Goal: Task Accomplishment & Management: Complete application form

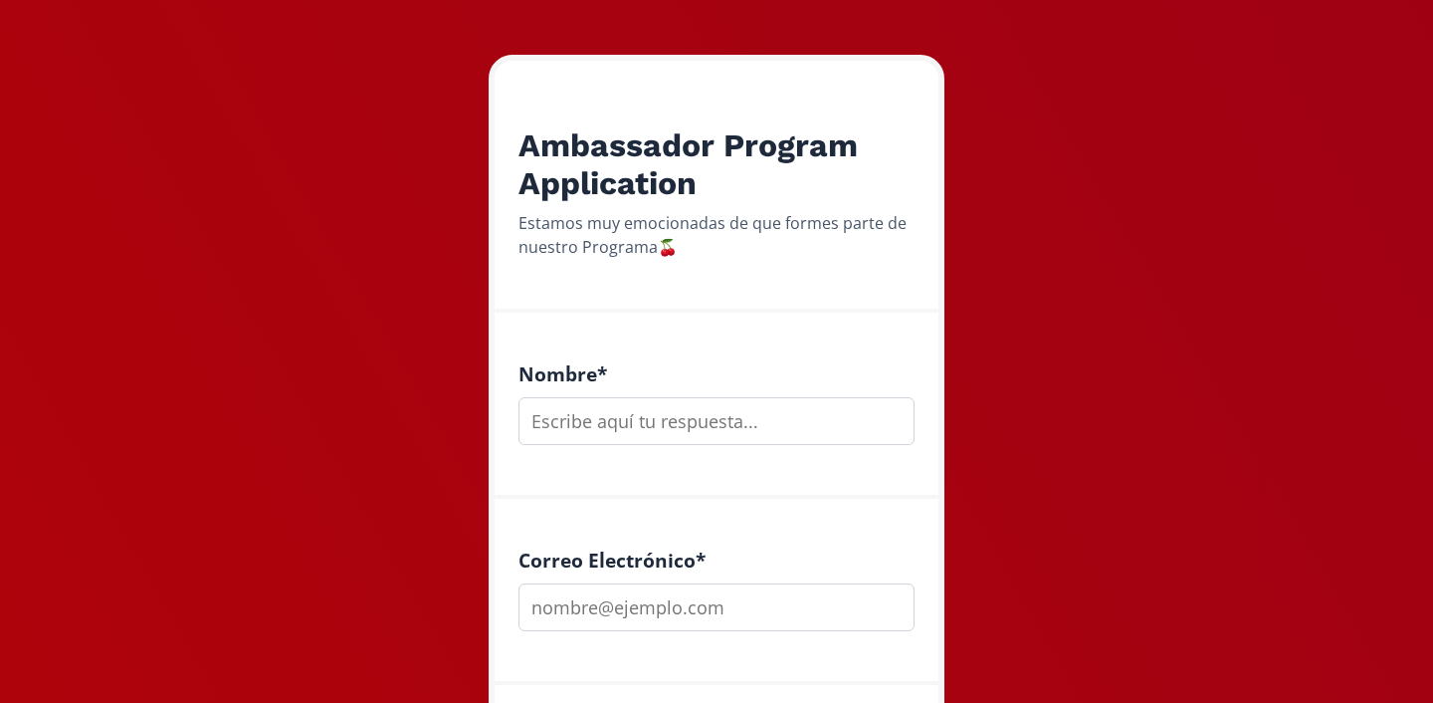
scroll to position [309, 0]
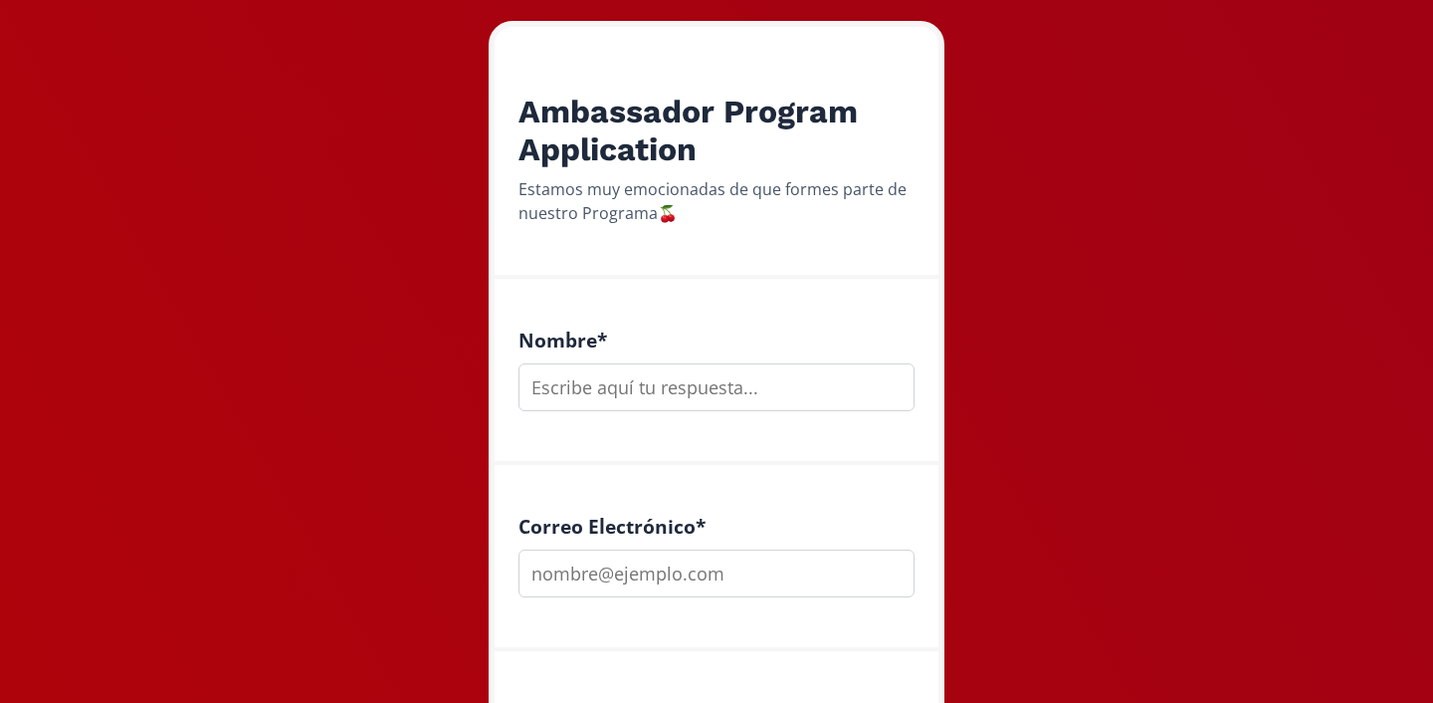
click at [625, 394] on input "text" at bounding box center [716, 387] width 396 height 48
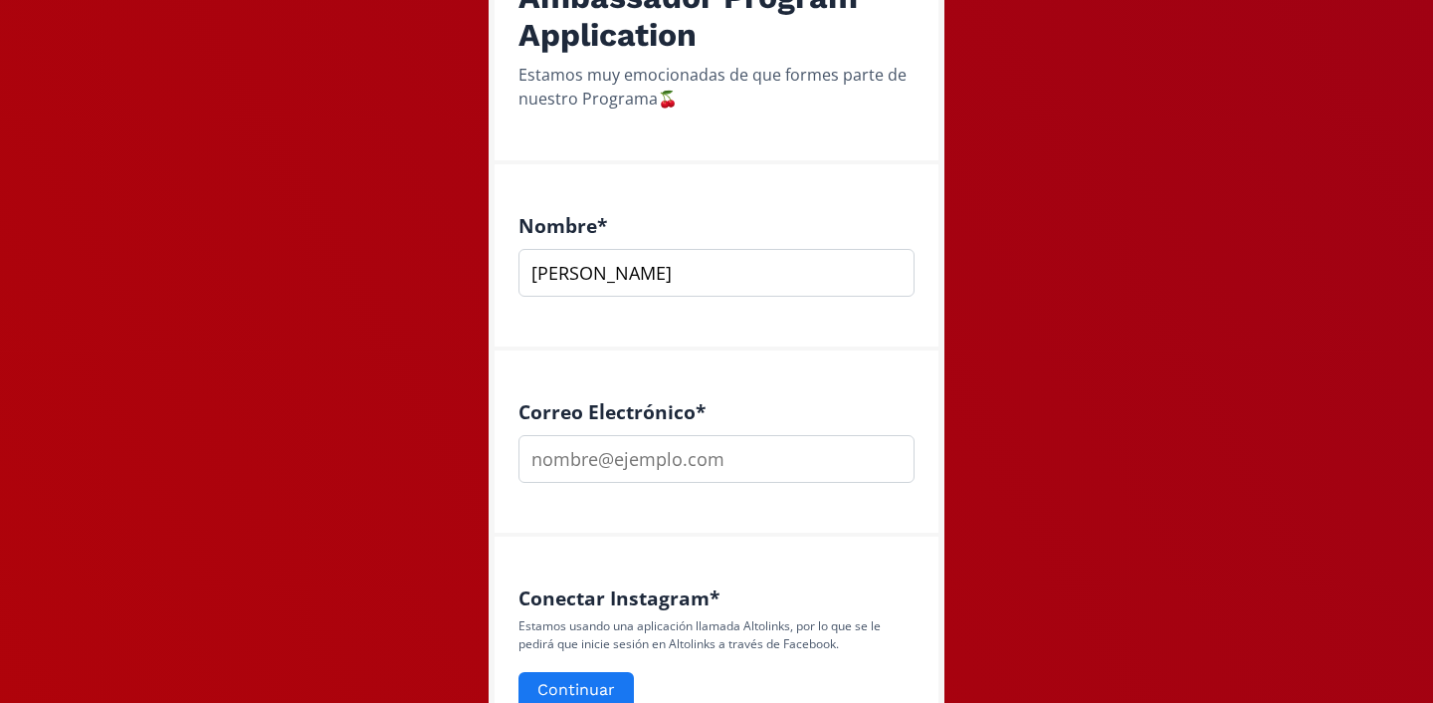
scroll to position [442, 0]
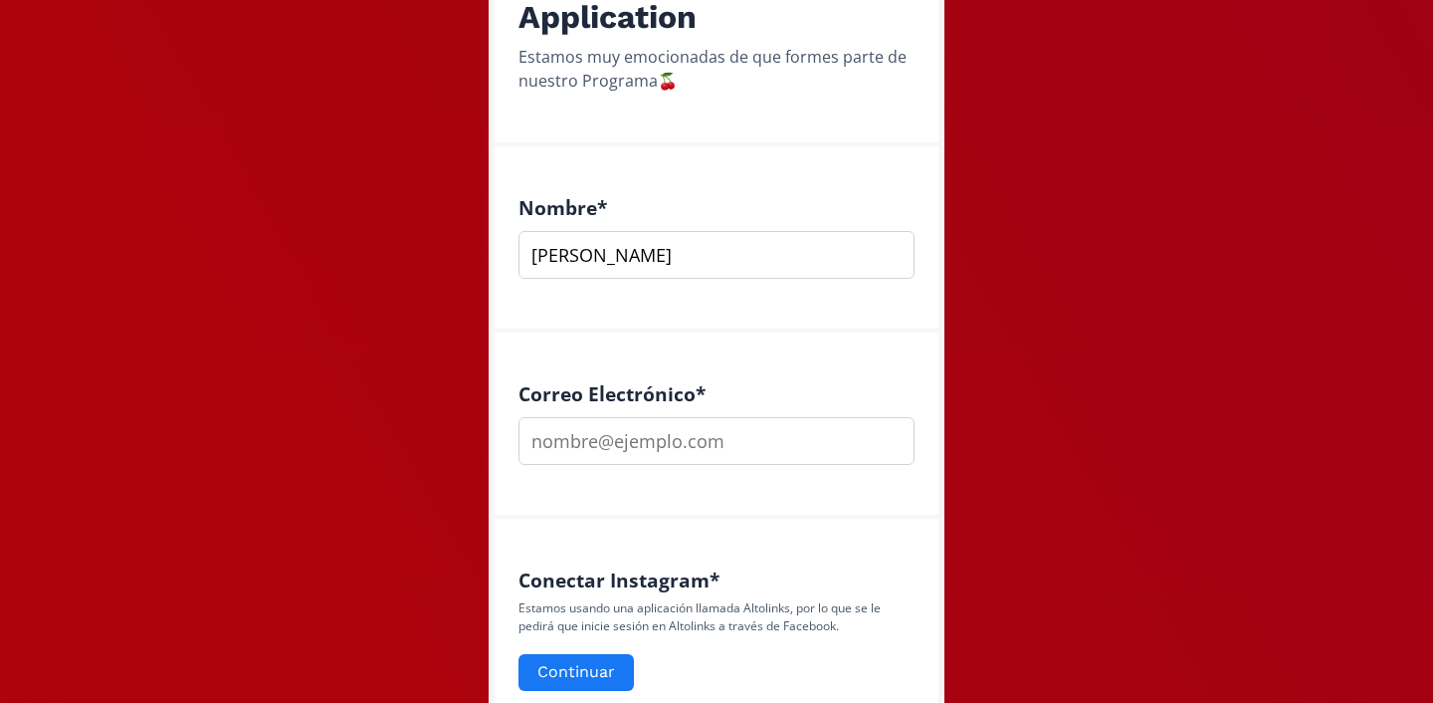
type input "Brenda"
click at [677, 433] on input "email" at bounding box center [716, 441] width 396 height 48
type input "bxco2006@gmail.com"
click at [565, 673] on button "Continuar" at bounding box center [575, 672] width 121 height 43
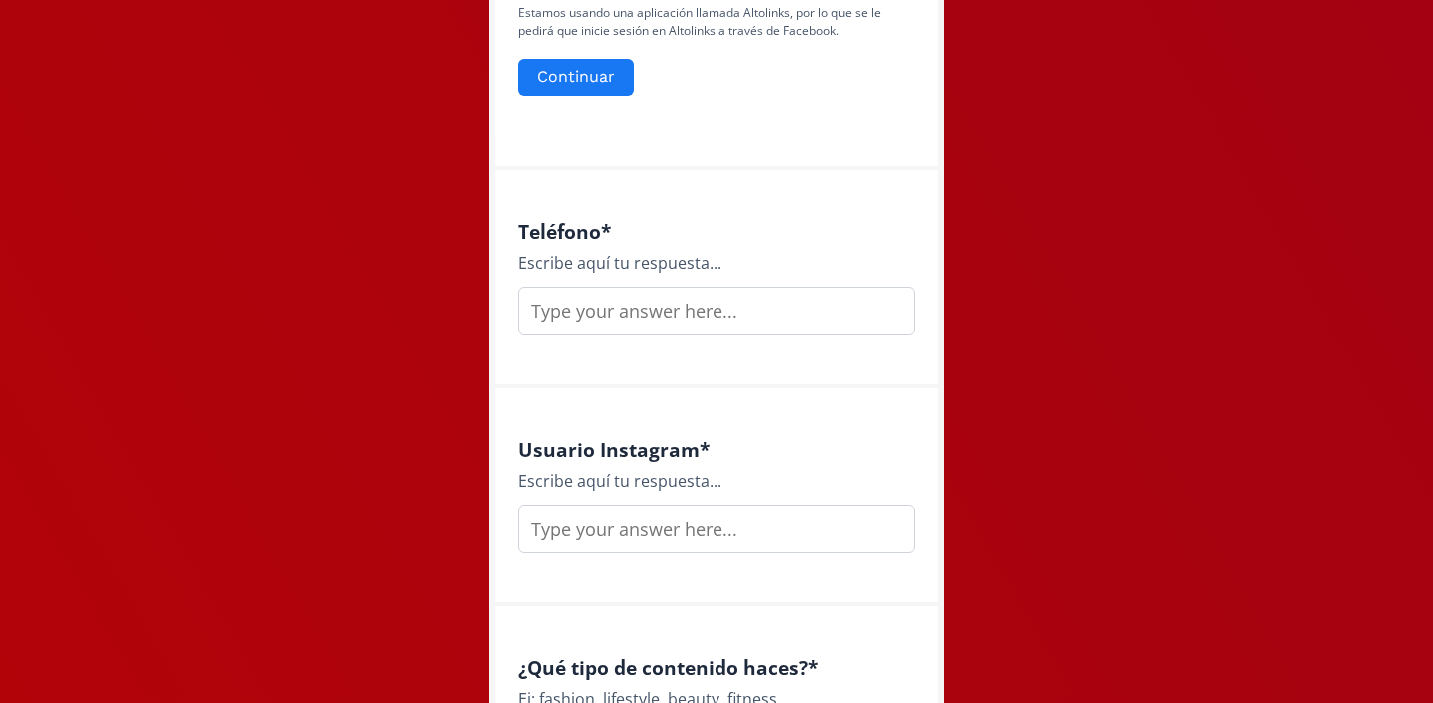
scroll to position [1085, 0]
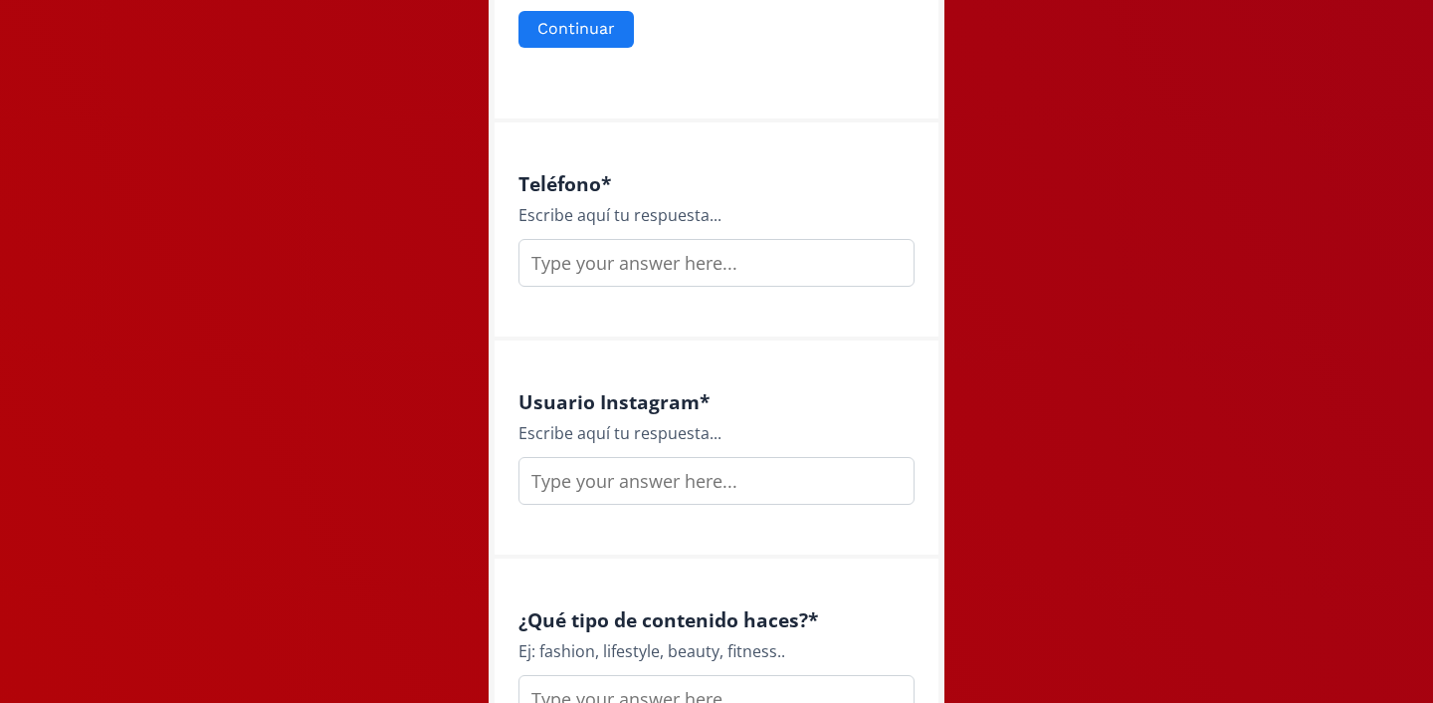
click at [625, 262] on input "text" at bounding box center [716, 263] width 396 height 48
type input "8132470250"
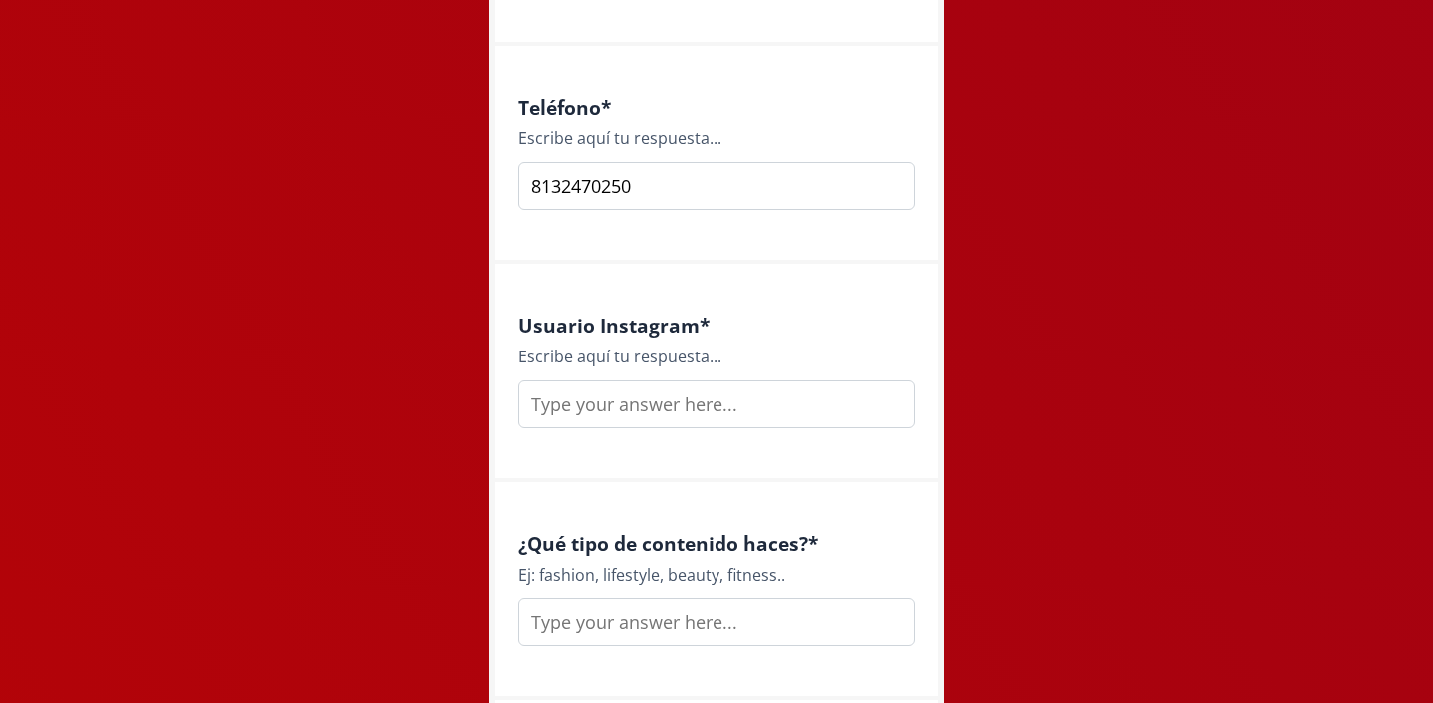
scroll to position [1172, 0]
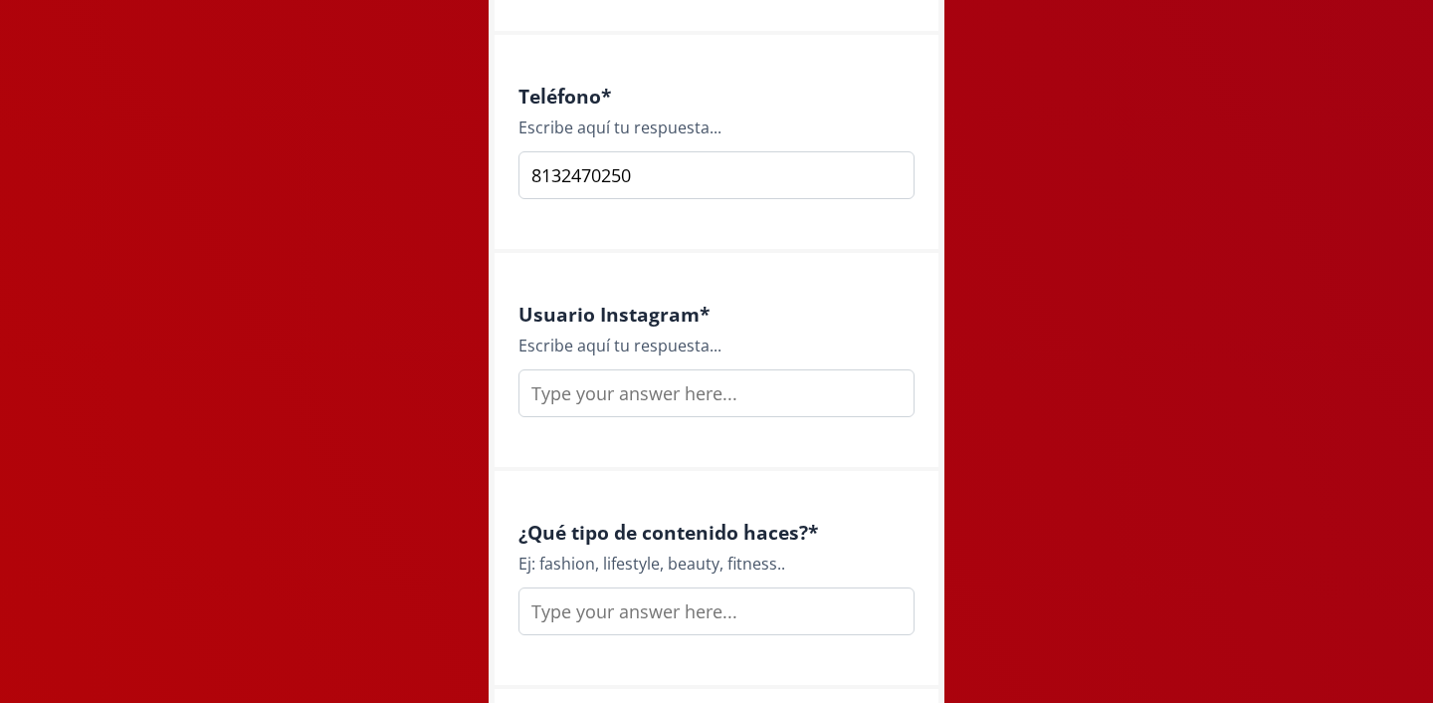
click at [766, 398] on input "text" at bounding box center [716, 393] width 396 height 48
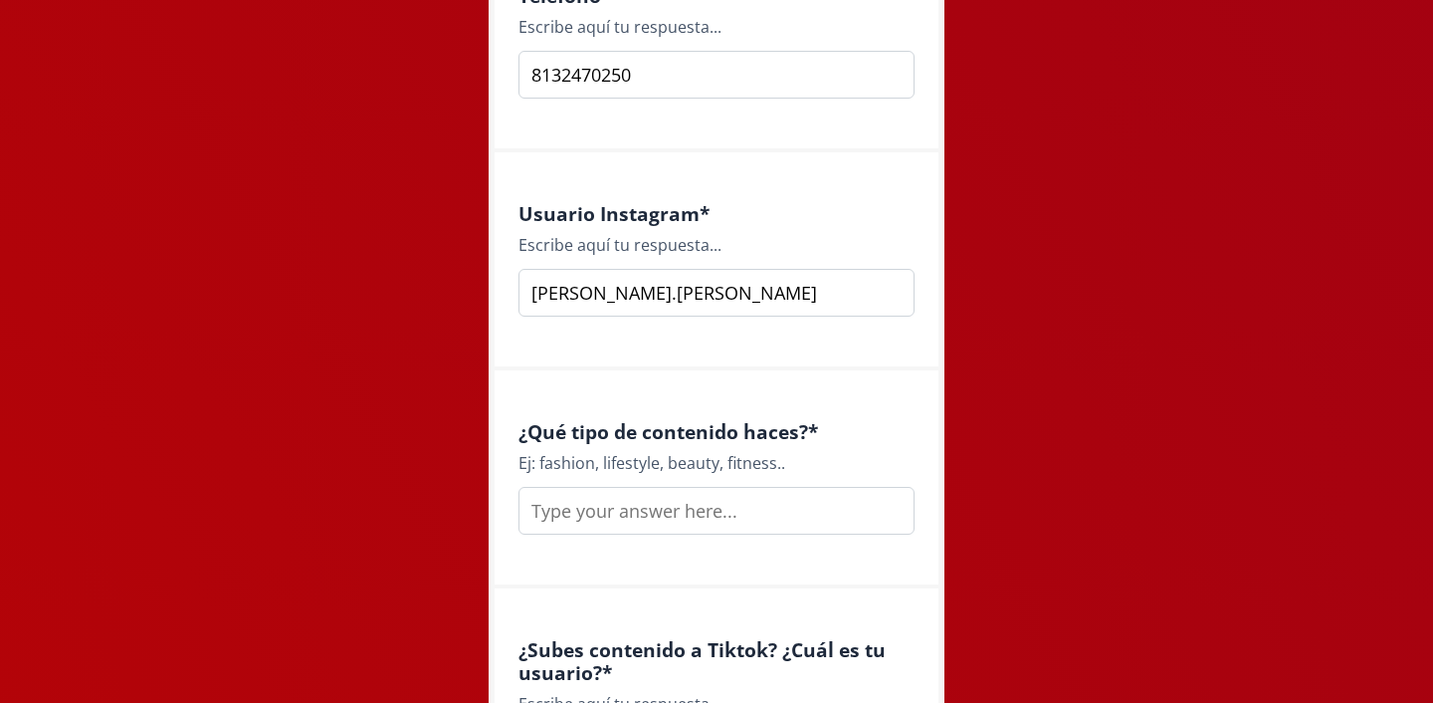
scroll to position [1274, 0]
type input "brenda.chavezo"
click at [668, 489] on input "text" at bounding box center [716, 510] width 396 height 48
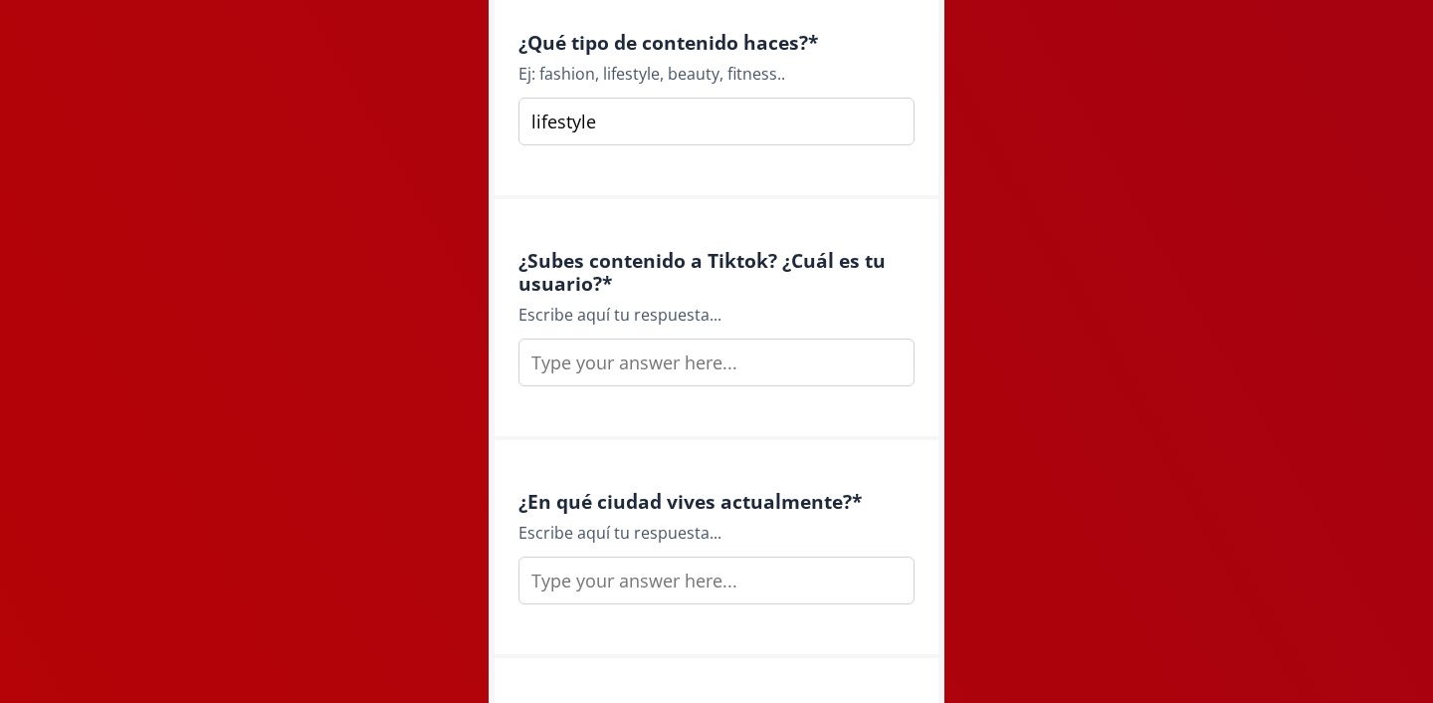
scroll to position [1677, 0]
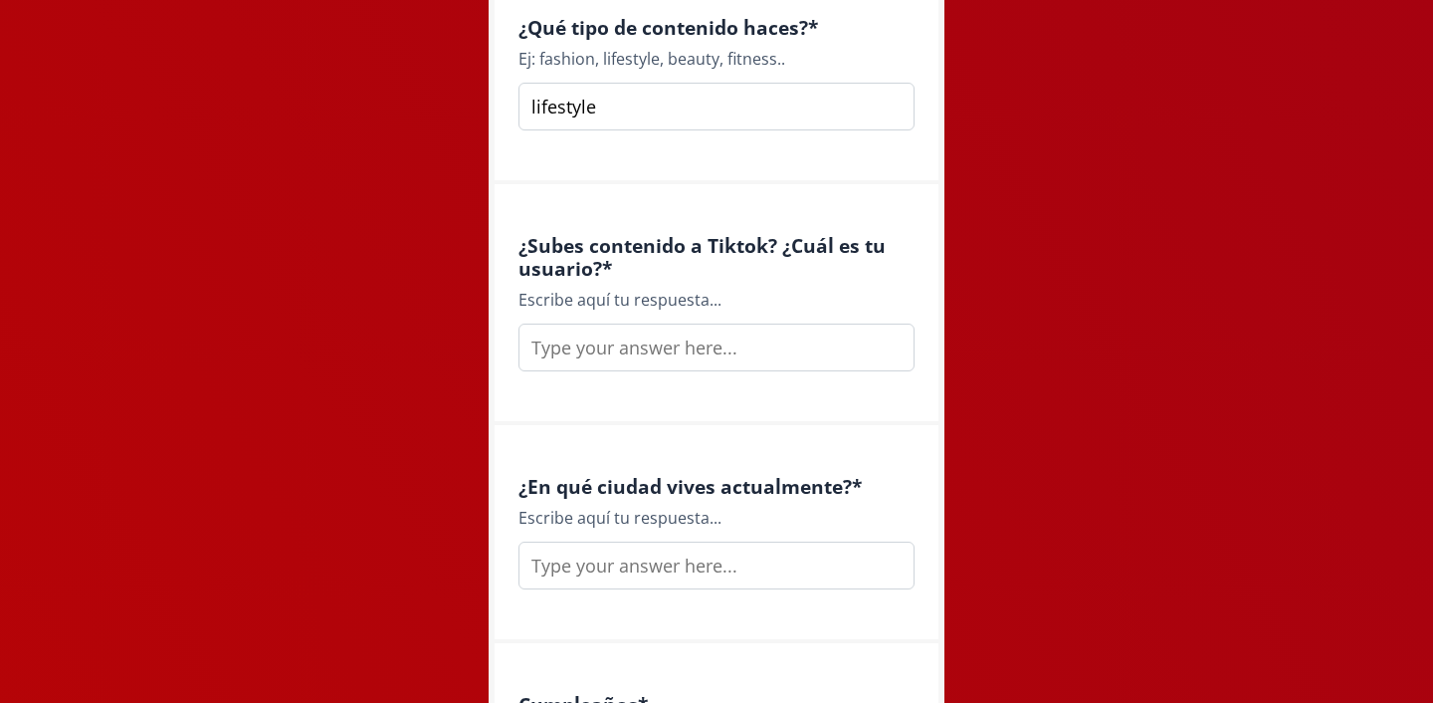
type input "lifestyle"
click at [689, 378] on div "¿Subes contenido a Tiktok? ¿Cuál es tu usuario? * Escribe aquí tu respuesta..." at bounding box center [717, 304] width 444 height 241
click at [679, 346] on input "text" at bounding box center [716, 347] width 396 height 48
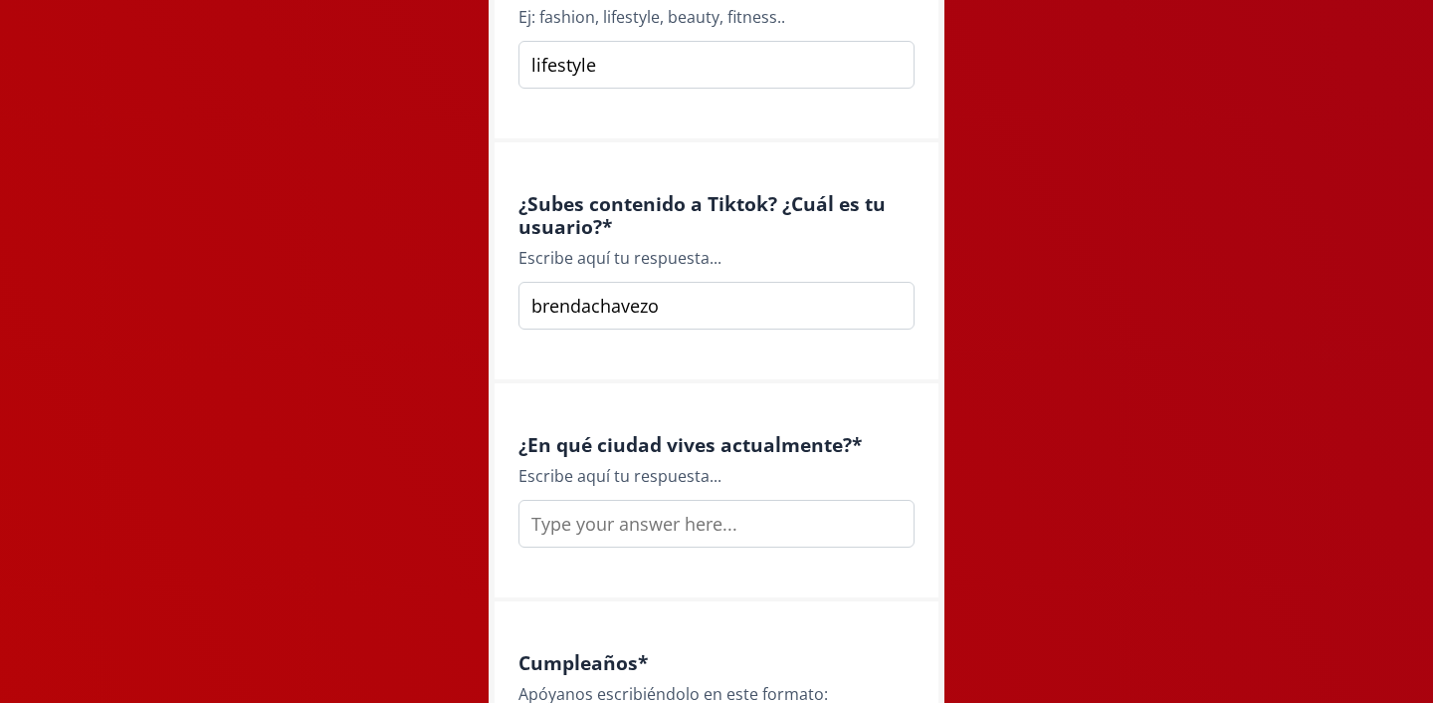
scroll to position [1736, 0]
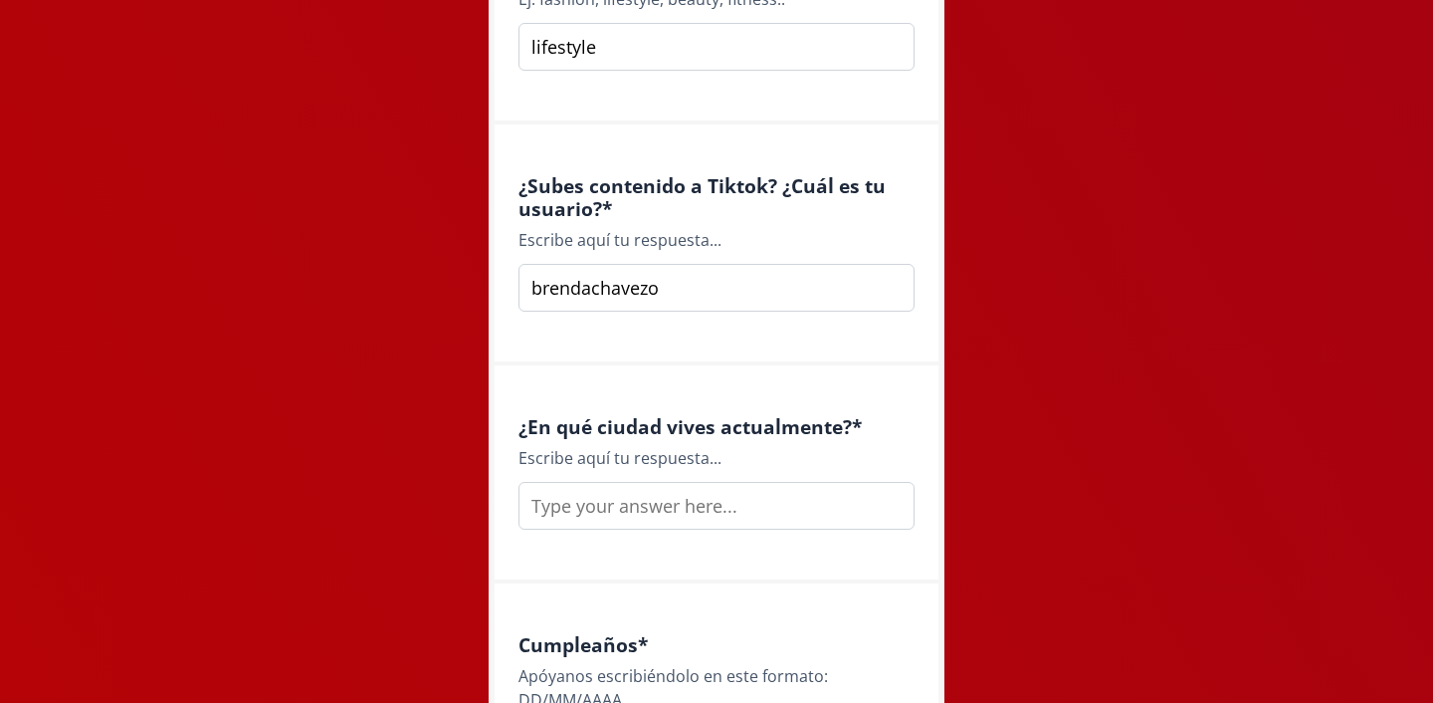
type input "brendachavezo"
click at [704, 505] on input "text" at bounding box center [716, 506] width 396 height 48
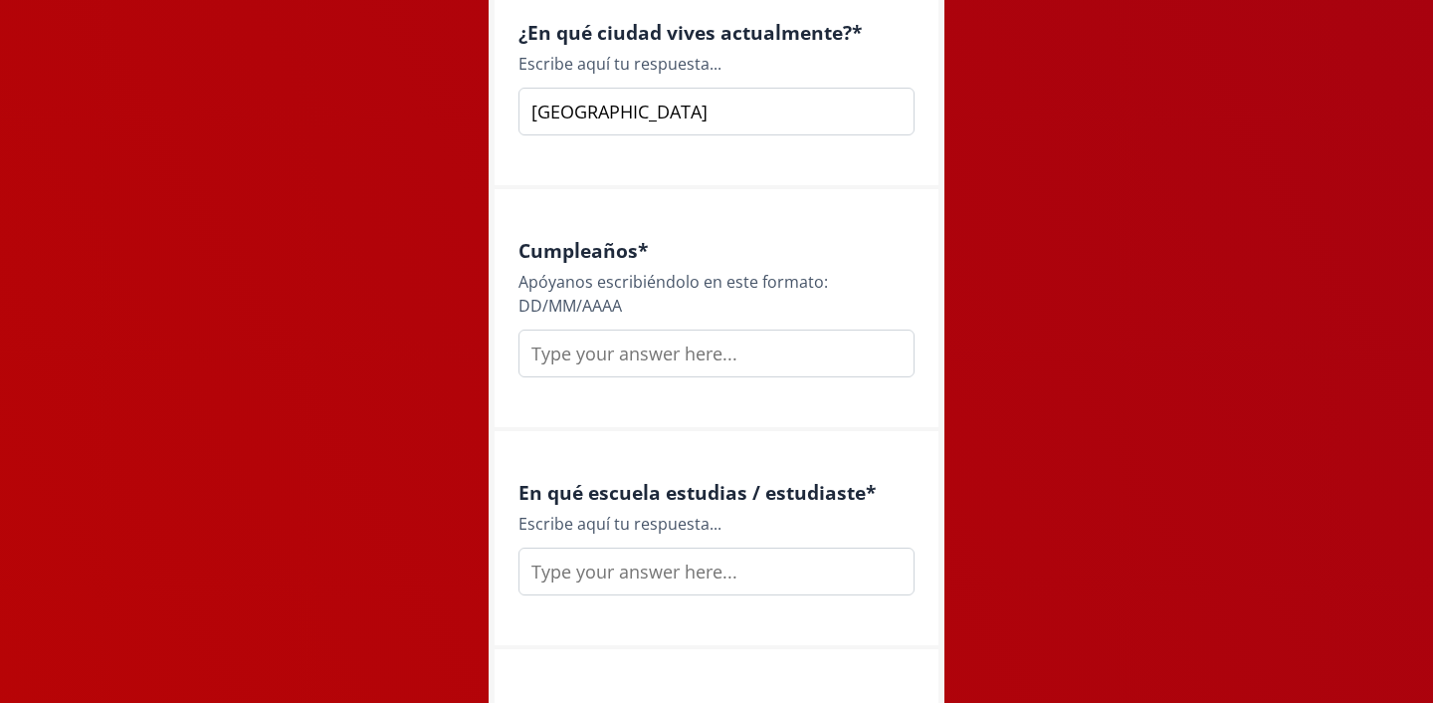
scroll to position [2164, 0]
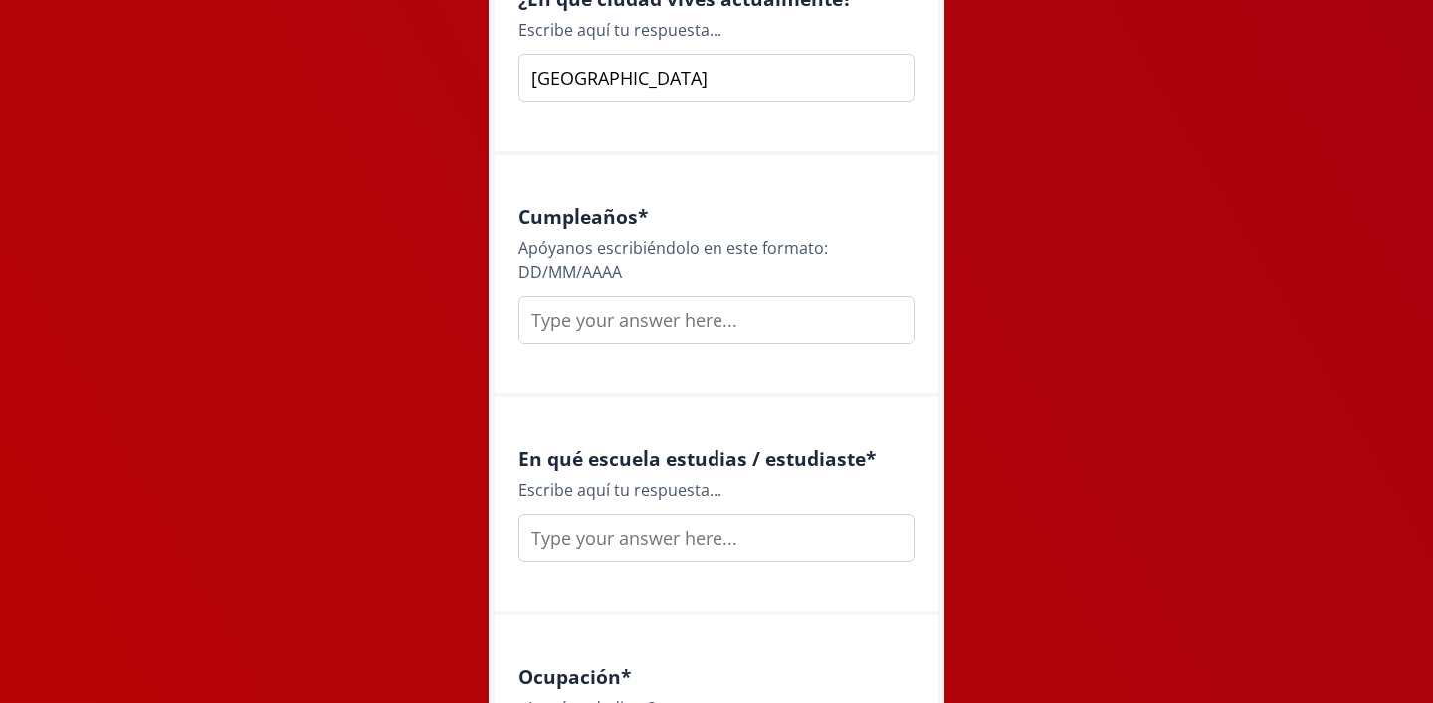
type input "monterrey"
click at [670, 315] on input "text" at bounding box center [716, 320] width 396 height 48
type input "03/01/2006"
click at [722, 538] on input "text" at bounding box center [716, 537] width 396 height 48
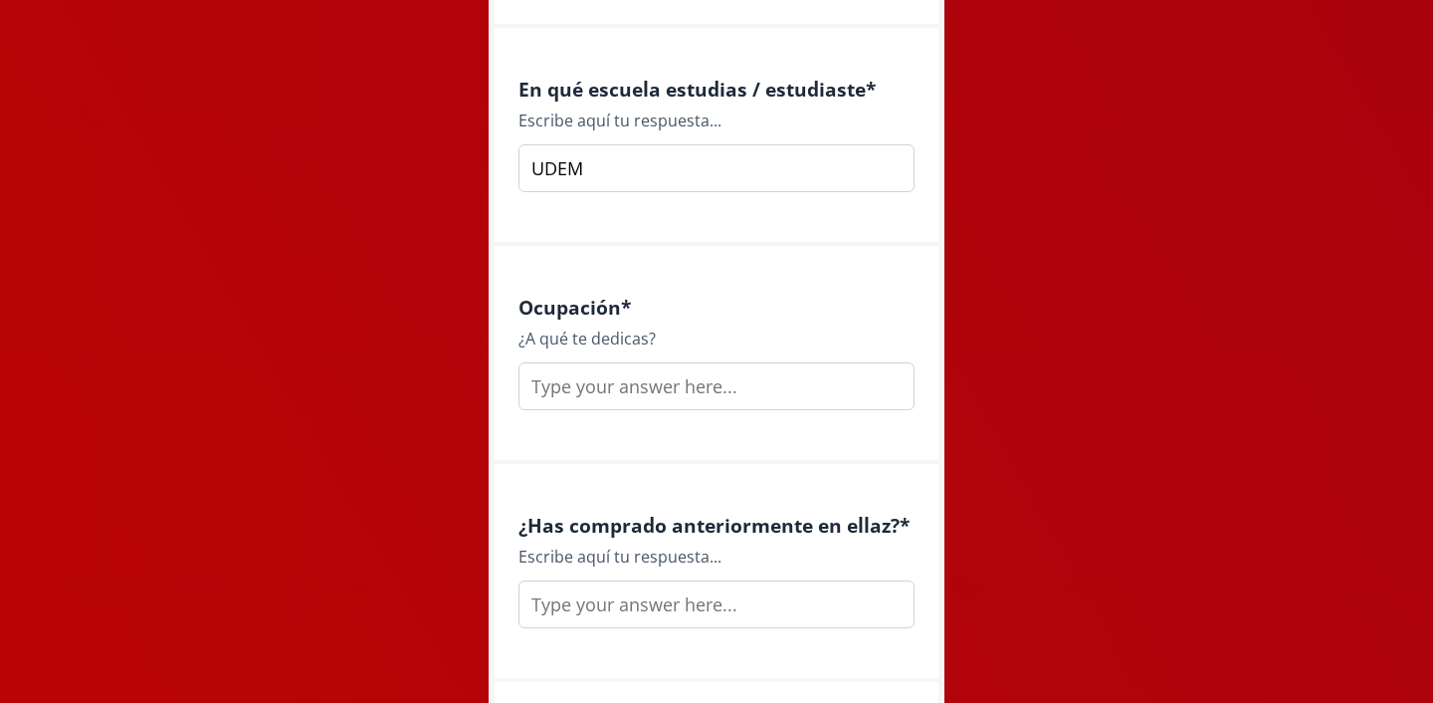
scroll to position [2547, 0]
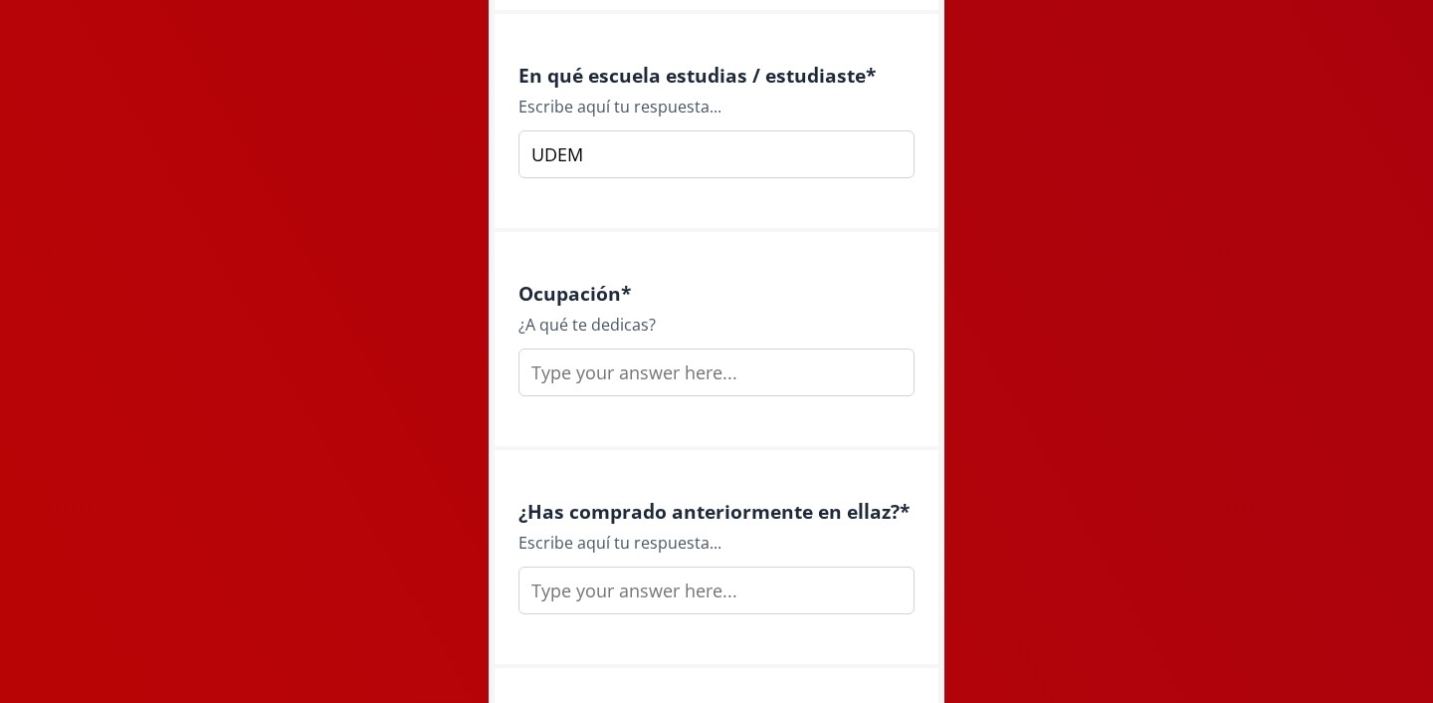
type input "UDEM"
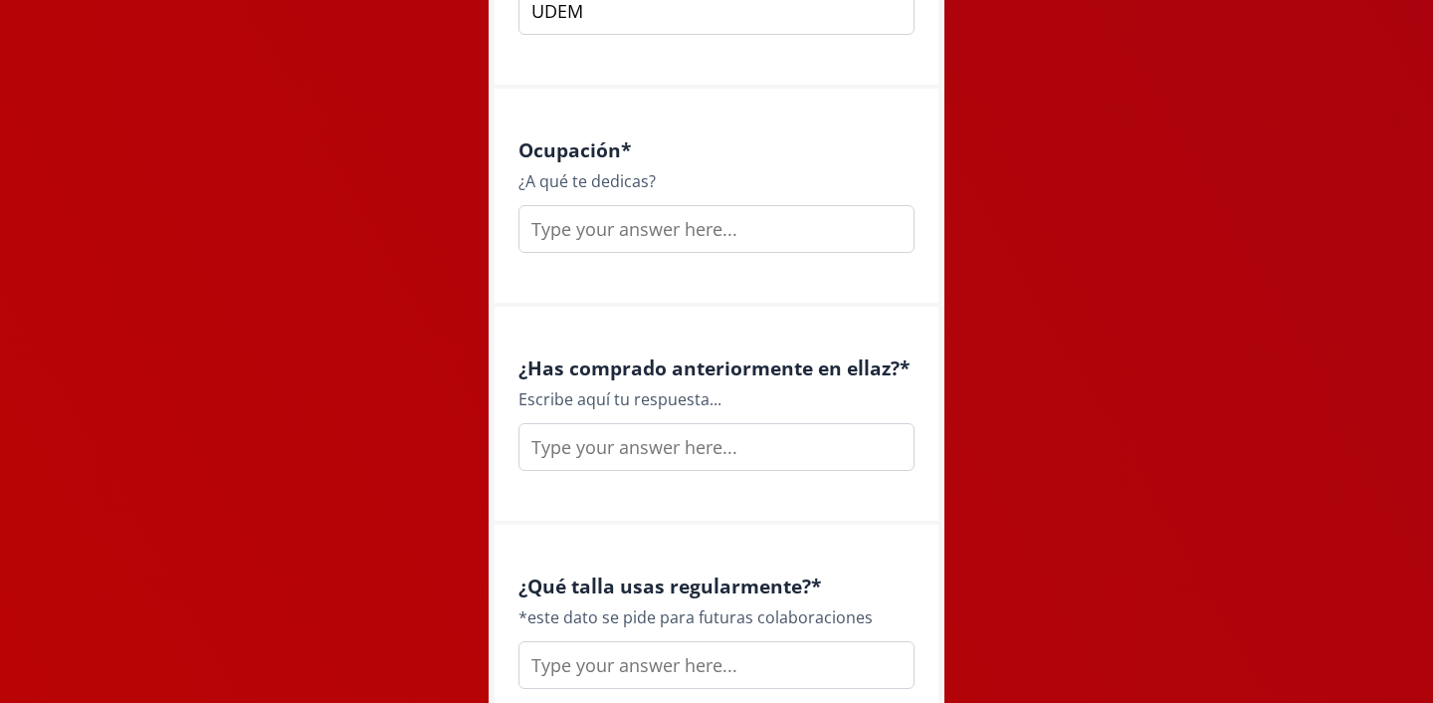
scroll to position [2693, 0]
click at [654, 220] on input "text" at bounding box center [716, 227] width 396 height 48
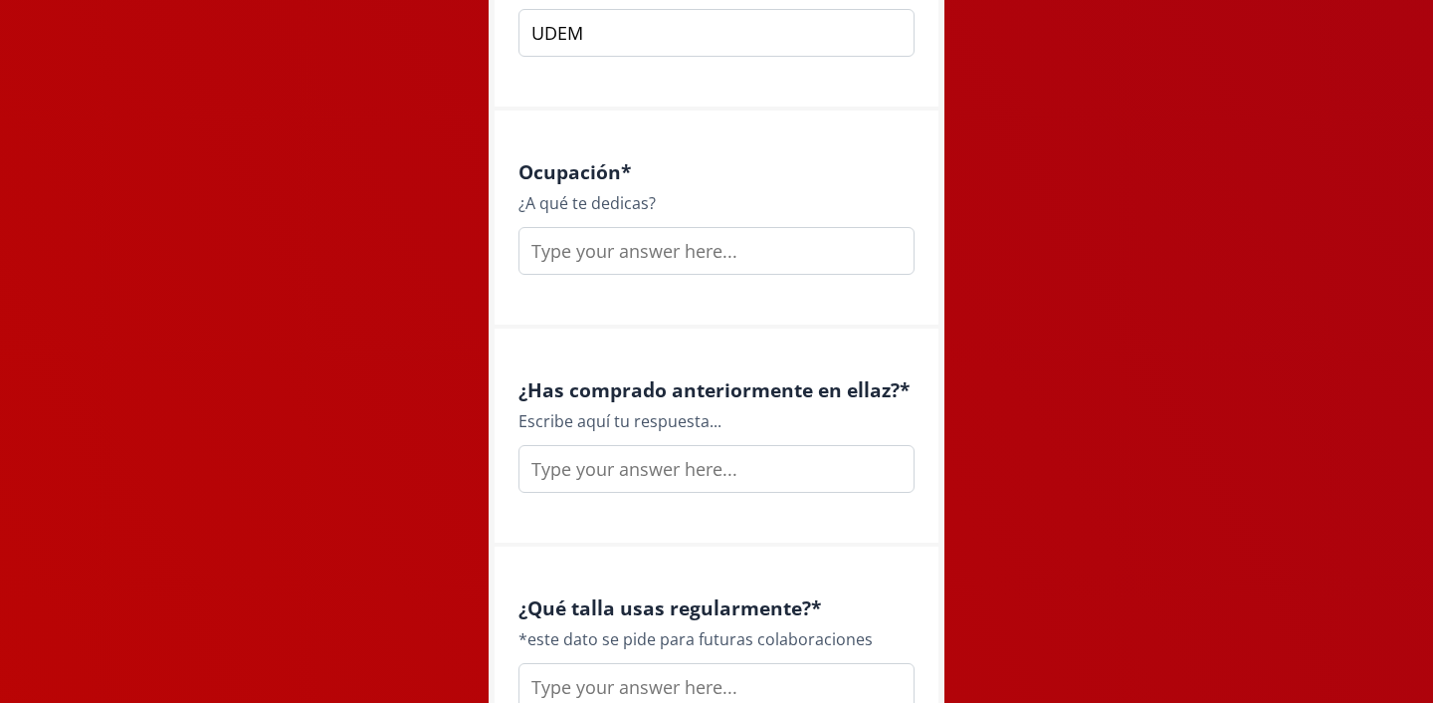
scroll to position [2667, 0]
